Goal: Task Accomplishment & Management: Use online tool/utility

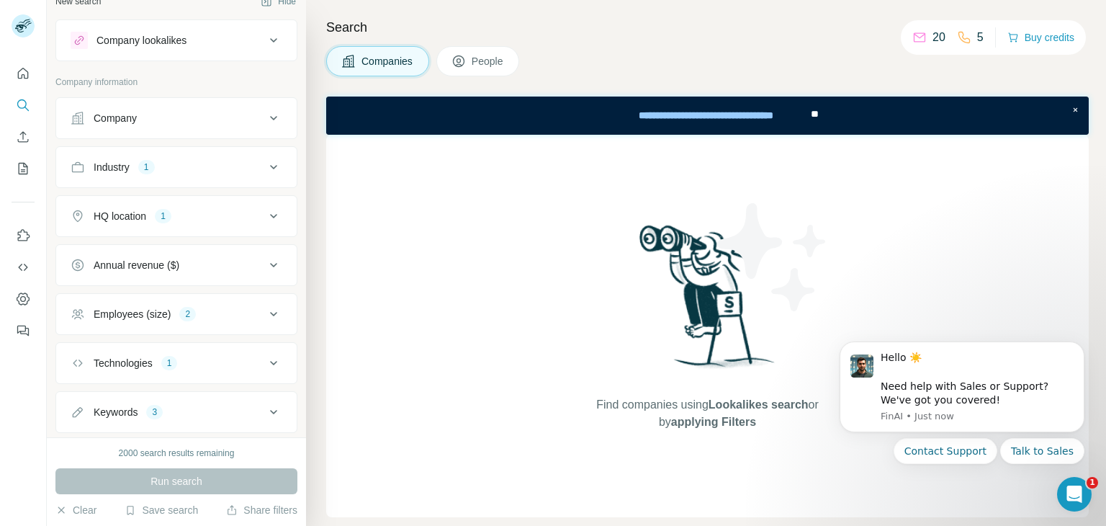
scroll to position [52, 0]
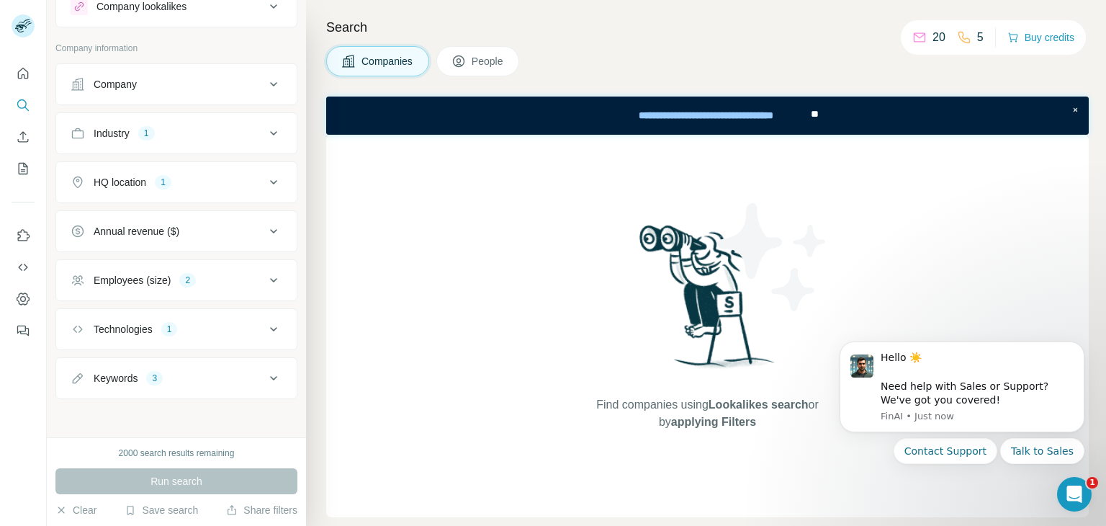
click at [269, 367] on button "Keywords 3" at bounding box center [176, 378] width 241 height 35
click at [212, 410] on input "text" at bounding box center [162, 414] width 183 height 26
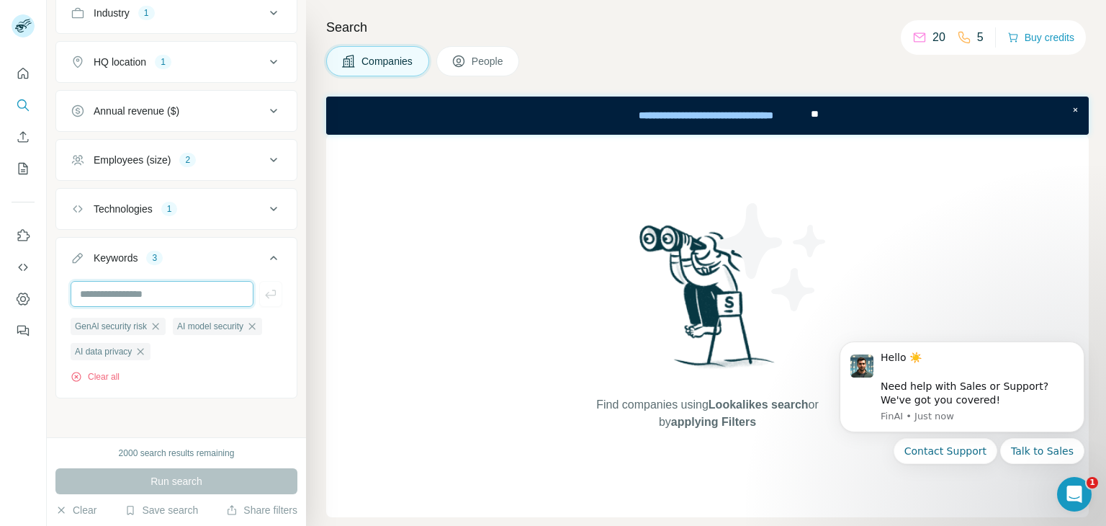
scroll to position [4, 0]
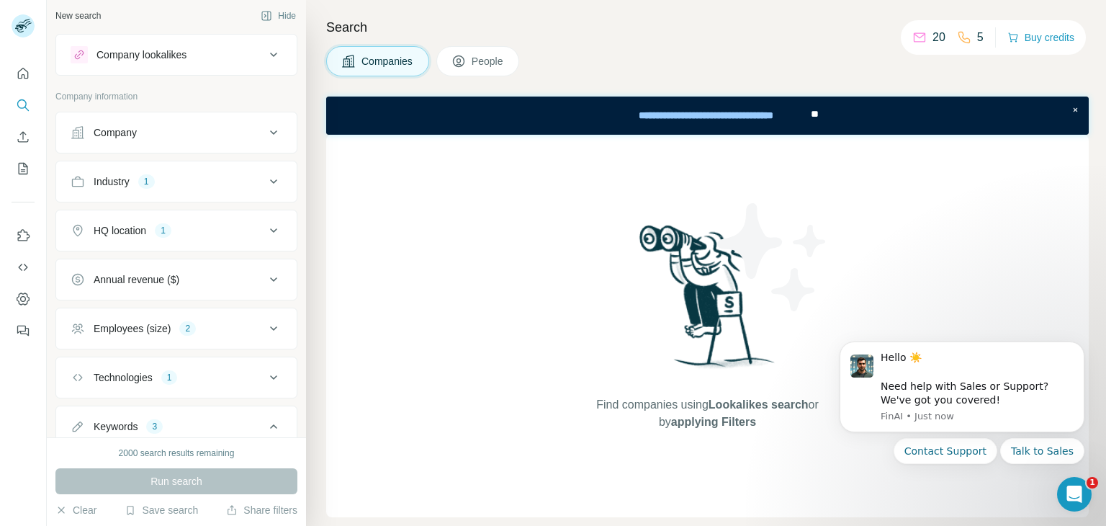
click at [265, 320] on icon at bounding box center [273, 328] width 17 height 17
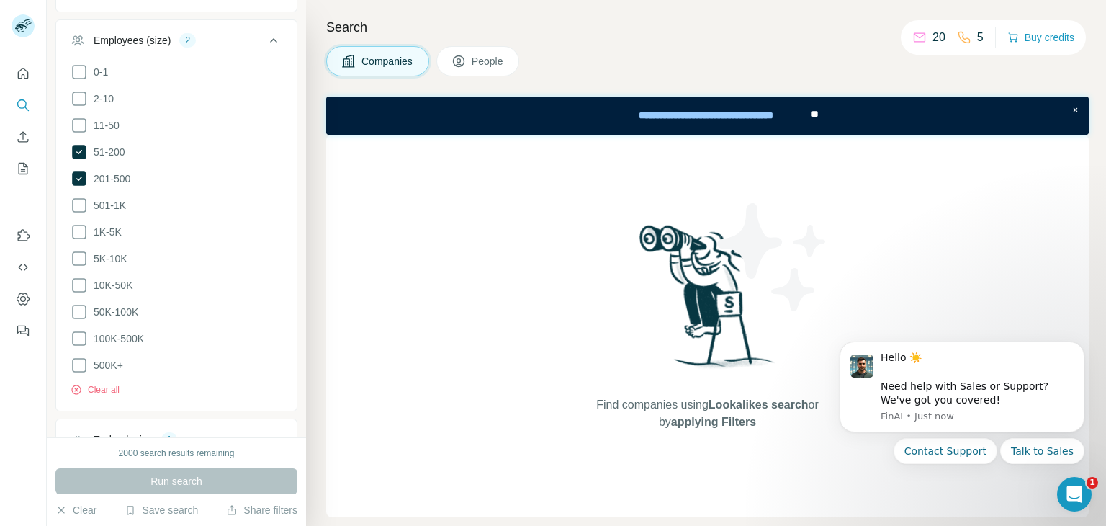
scroll to position [172, 0]
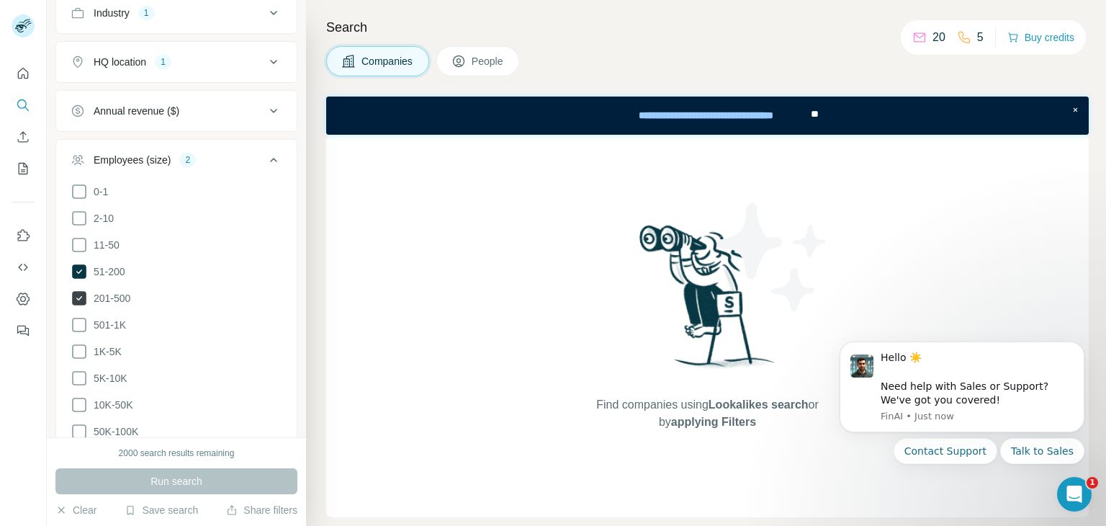
click at [84, 293] on icon at bounding box center [79, 298] width 14 height 14
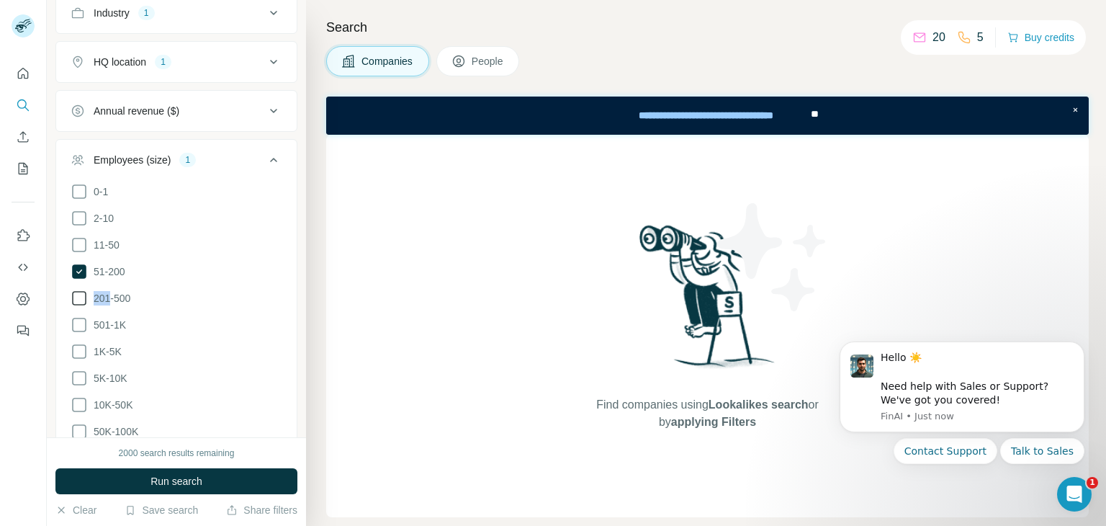
click at [84, 293] on icon at bounding box center [79, 298] width 17 height 17
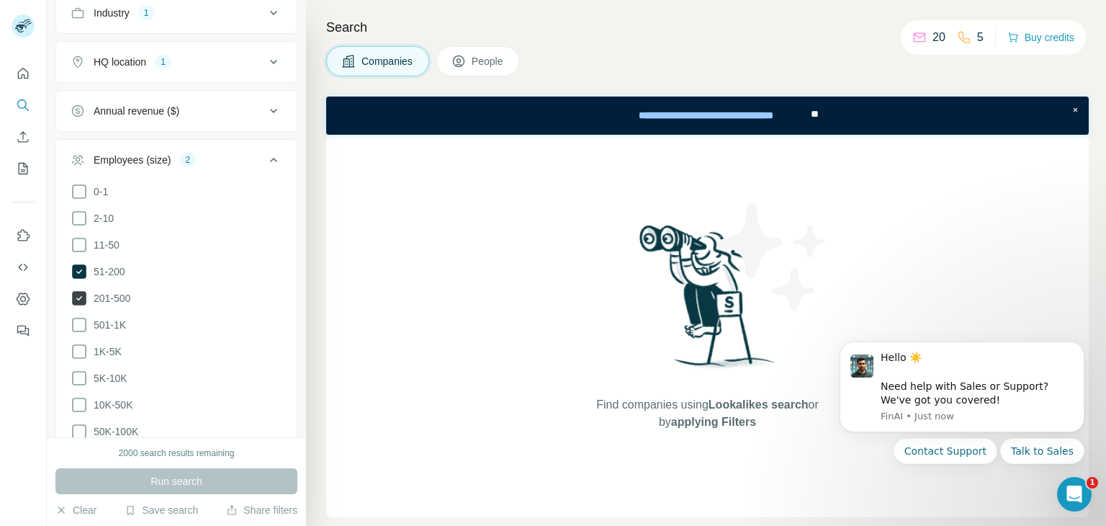
click at [78, 300] on icon at bounding box center [79, 298] width 14 height 14
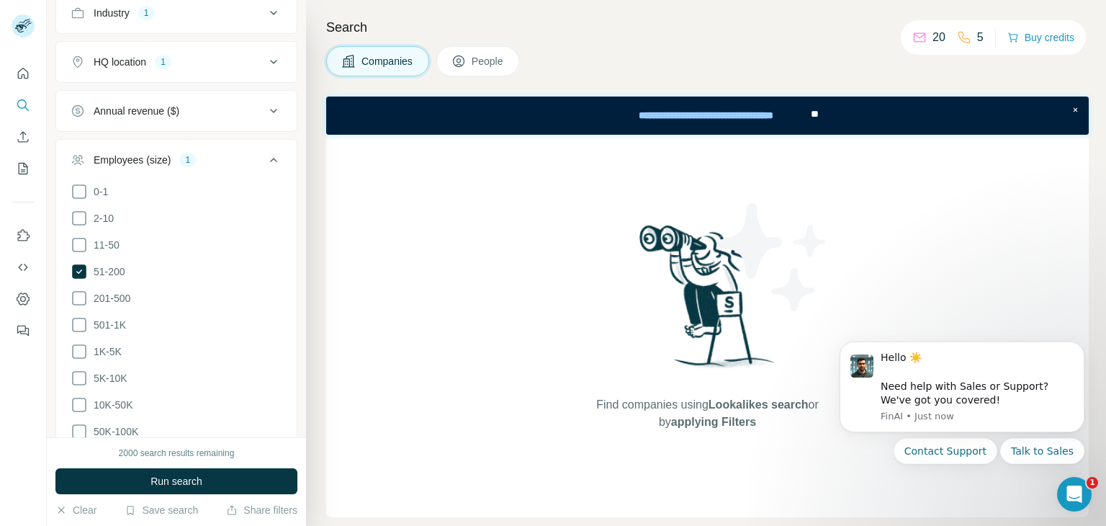
click at [210, 478] on button "Run search" at bounding box center [176, 481] width 242 height 26
